Goal: Task Accomplishment & Management: Complete application form

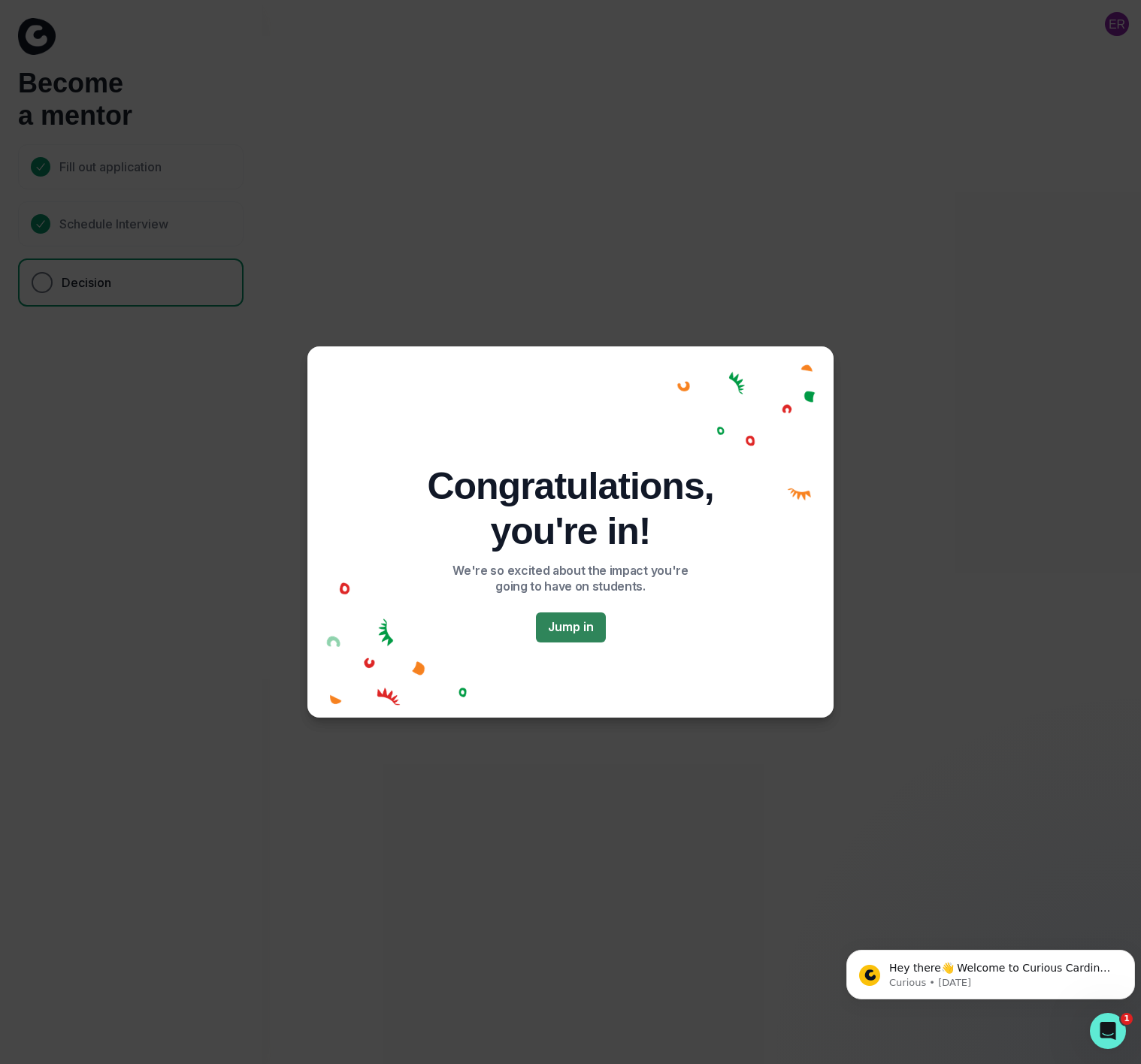
click at [558, 636] on button "Jump in" at bounding box center [570, 627] width 70 height 30
click at [558, 630] on button "Jump in" at bounding box center [570, 627] width 70 height 30
click at [686, 221] on div "Congratulations, you're in! We're so excited about the impact you're going to h…" at bounding box center [570, 532] width 1141 height 1064
drag, startPoint x: 798, startPoint y: 338, endPoint x: 922, endPoint y: 122, distance: 249.1
click at [807, 305] on div "Congratulations, you're in! We're so excited about the impact you're going to h…" at bounding box center [570, 532] width 1141 height 1064
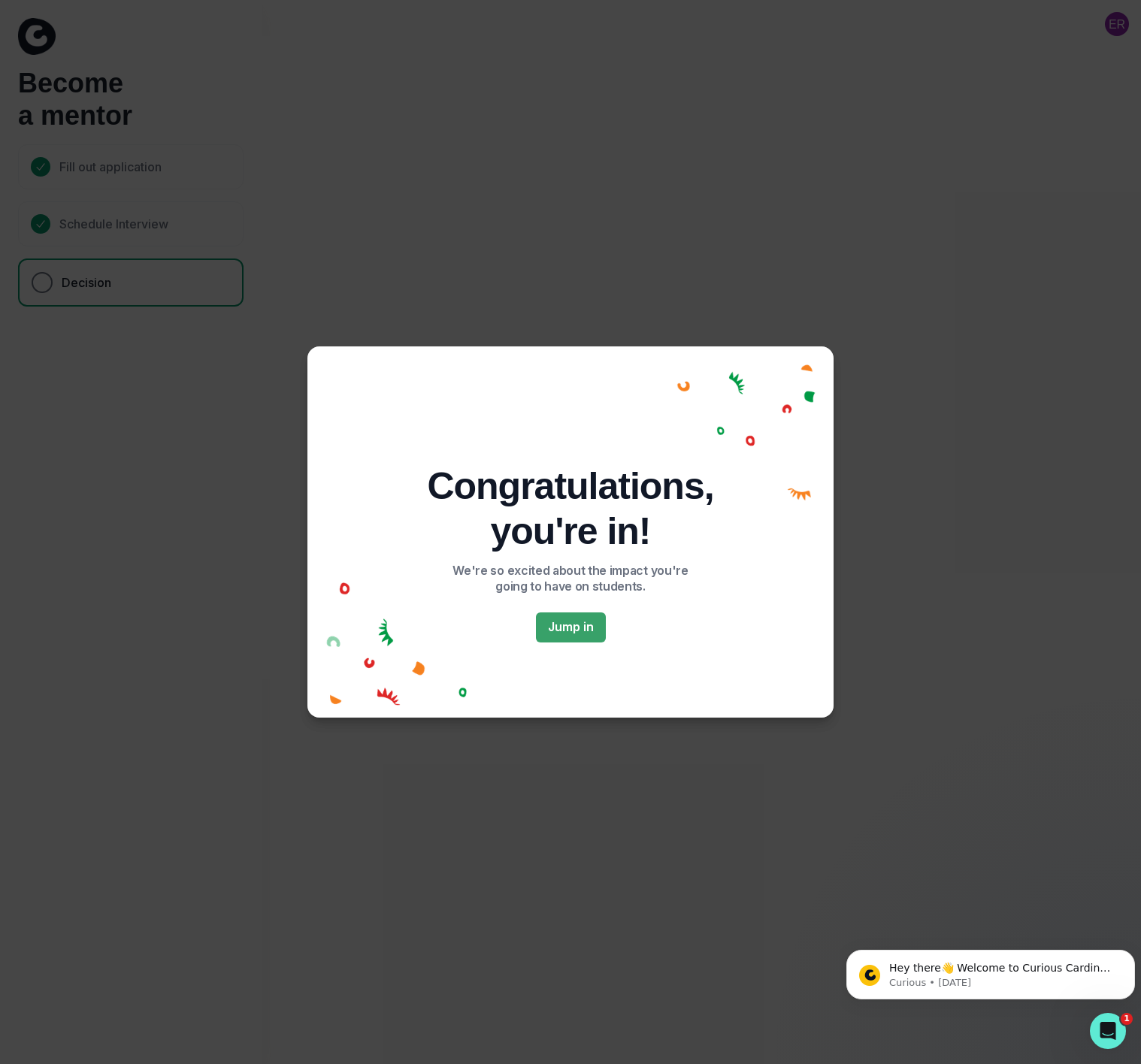
click at [960, 451] on div "Congratulations, you're in! We're so excited about the impact you're going to h…" at bounding box center [570, 532] width 1141 height 1064
